Goal: Complete application form

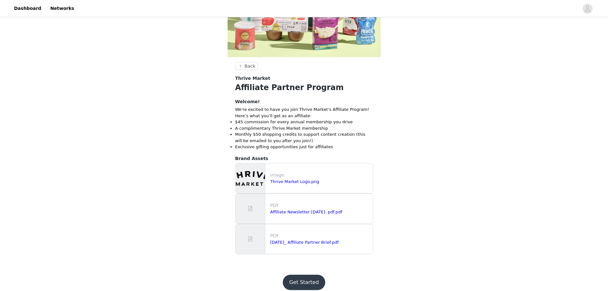
scroll to position [121, 0]
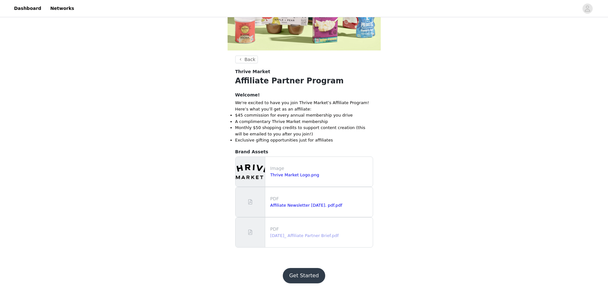
click at [282, 237] on link "October 2025_ Affiliate Partner Brief.pdf" at bounding box center [304, 235] width 69 height 5
click at [303, 277] on button "Get Started" at bounding box center [304, 275] width 42 height 15
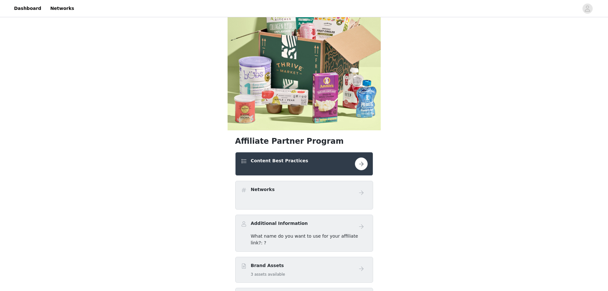
scroll to position [96, 0]
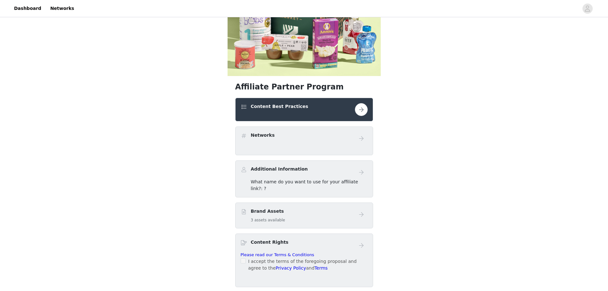
click at [359, 107] on button "button" at bounding box center [361, 109] width 13 height 13
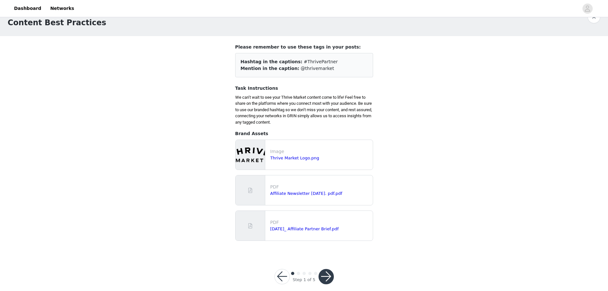
scroll to position [24, 0]
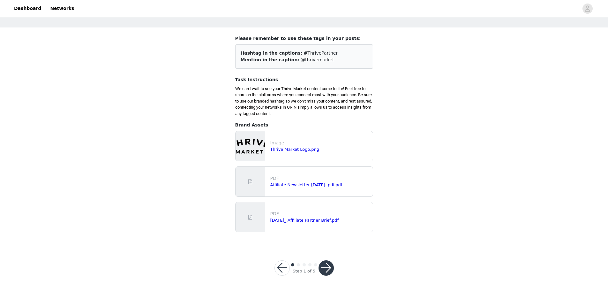
click at [330, 271] on button "button" at bounding box center [325, 267] width 15 height 15
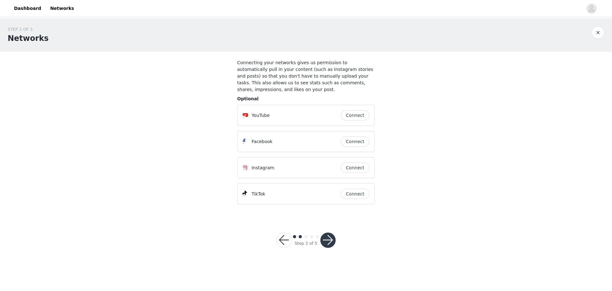
click at [356, 163] on button "Connect" at bounding box center [355, 167] width 29 height 10
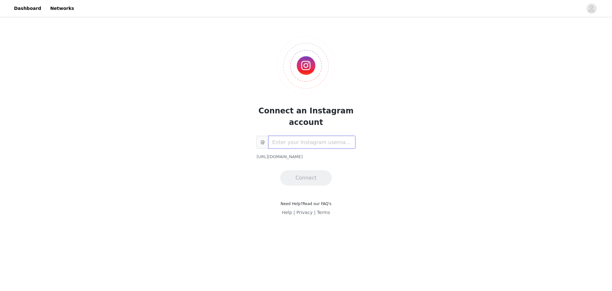
click at [306, 145] on input "text" at bounding box center [312, 142] width 87 height 13
type input "jasminibarra0801"
drag, startPoint x: 338, startPoint y: 170, endPoint x: 312, endPoint y: 179, distance: 27.7
click at [312, 179] on button "Connect" at bounding box center [306, 177] width 52 height 15
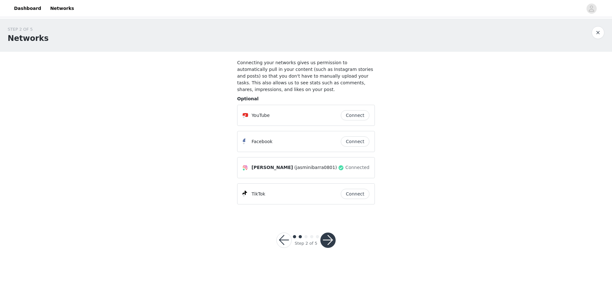
click at [358, 136] on button "Connect" at bounding box center [355, 141] width 29 height 10
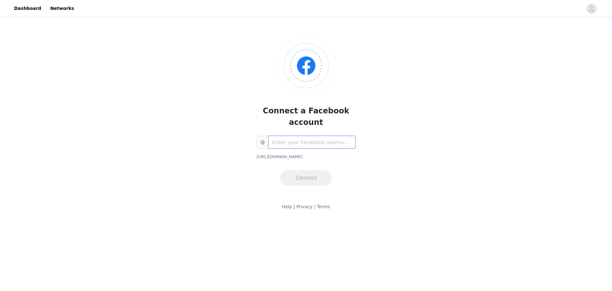
click at [343, 136] on input "text" at bounding box center [312, 142] width 87 height 13
type input "jasminibarra"
click at [316, 170] on button "Connect" at bounding box center [306, 177] width 52 height 15
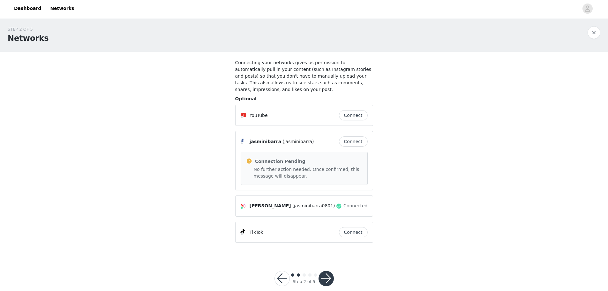
click at [357, 136] on button "Connect" at bounding box center [353, 141] width 29 height 10
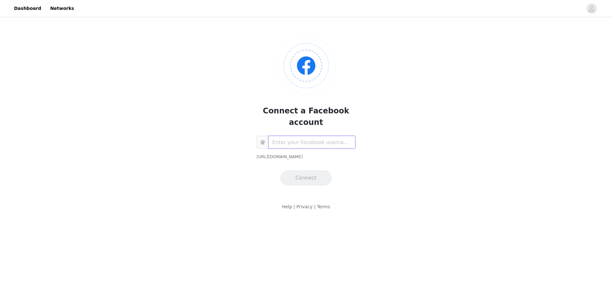
click at [310, 136] on input "text" at bounding box center [312, 142] width 87 height 13
type input "jasminibarrafit"
click at [306, 170] on button "Connect" at bounding box center [306, 177] width 52 height 15
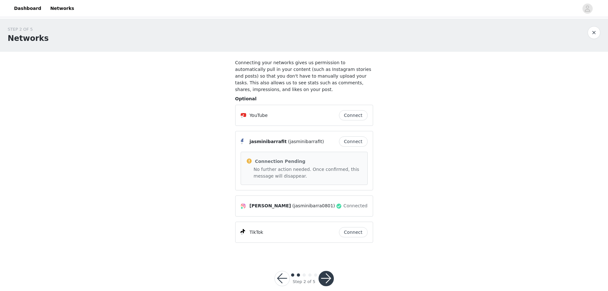
scroll to position [4, 0]
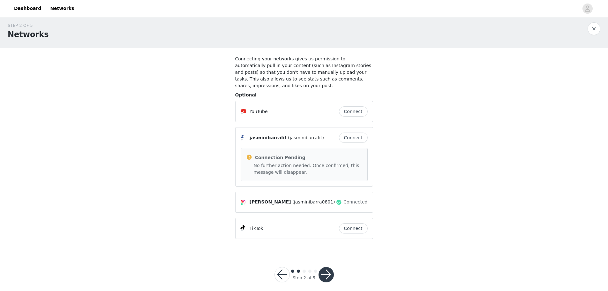
click at [327, 268] on button "button" at bounding box center [325, 274] width 15 height 15
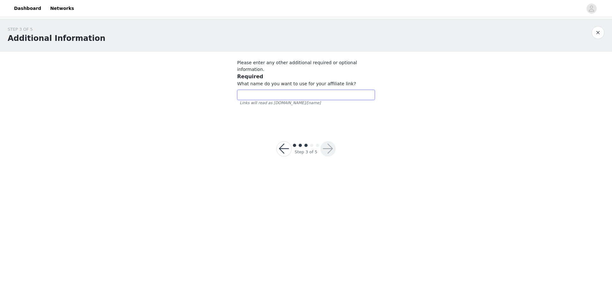
click at [310, 91] on input "text" at bounding box center [306, 95] width 138 height 10
type input "J"
type input "jasmin"
click at [331, 142] on button "button" at bounding box center [328, 148] width 15 height 15
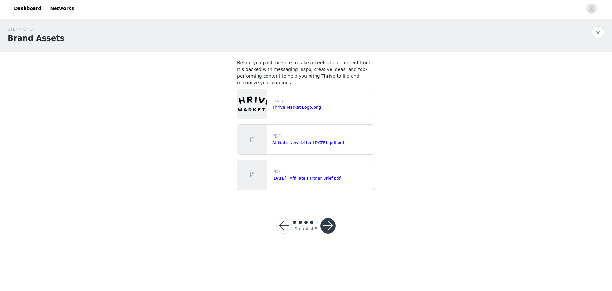
click at [328, 210] on div "Step 4 of 5" at bounding box center [306, 225] width 75 height 31
click at [328, 218] on button "button" at bounding box center [328, 225] width 15 height 15
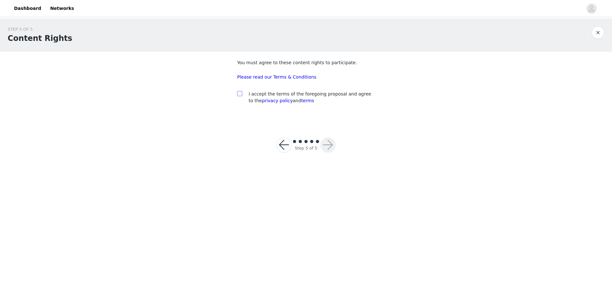
click at [241, 94] on input "checkbox" at bounding box center [239, 93] width 4 height 4
checkbox input "true"
click at [325, 144] on button "button" at bounding box center [328, 144] width 15 height 15
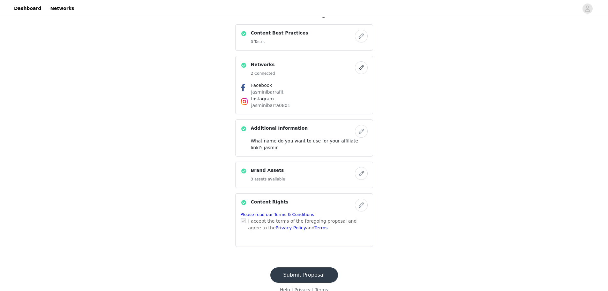
scroll to position [179, 0]
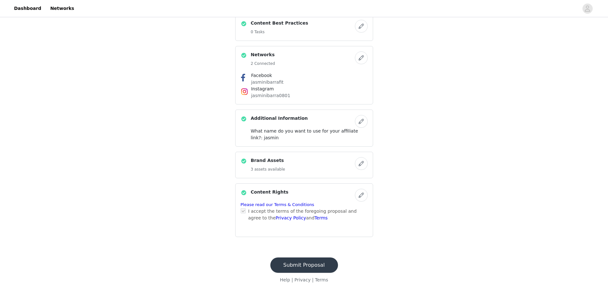
click at [313, 264] on button "Submit Proposal" at bounding box center [304, 264] width 68 height 15
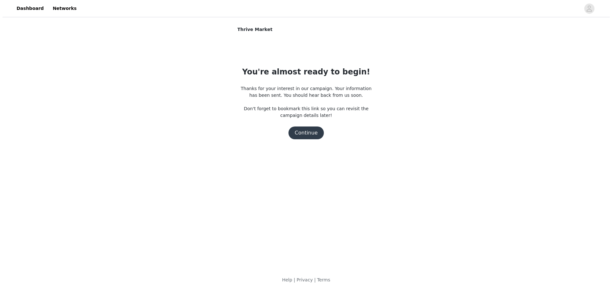
scroll to position [0, 0]
click at [308, 136] on button "Continue" at bounding box center [306, 132] width 36 height 13
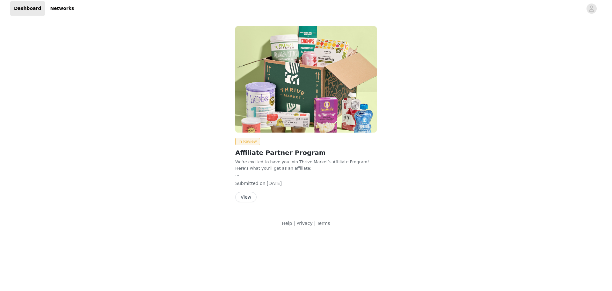
click at [252, 199] on button "View" at bounding box center [245, 197] width 21 height 10
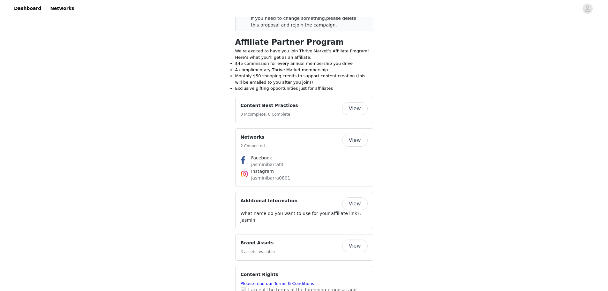
scroll to position [217, 0]
